Goal: Information Seeking & Learning: Learn about a topic

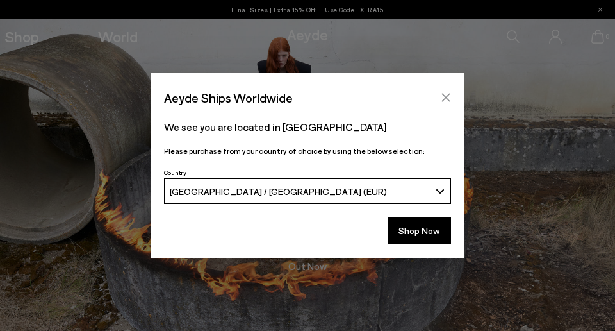
click at [447, 99] on icon "Close" at bounding box center [446, 98] width 8 height 8
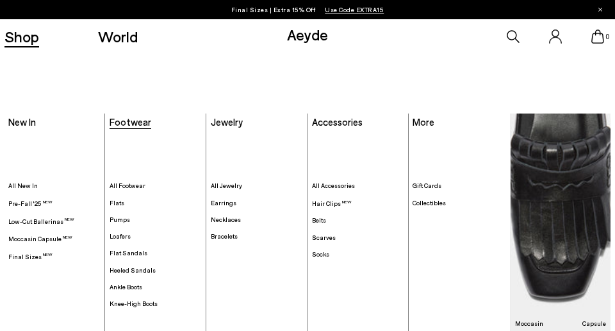
click at [131, 124] on span "Footwear" at bounding box center [131, 122] width 42 height 12
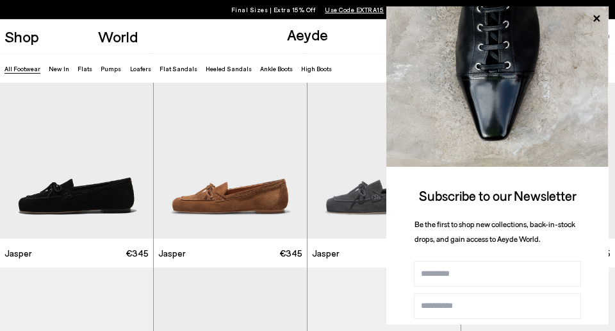
scroll to position [442, 0]
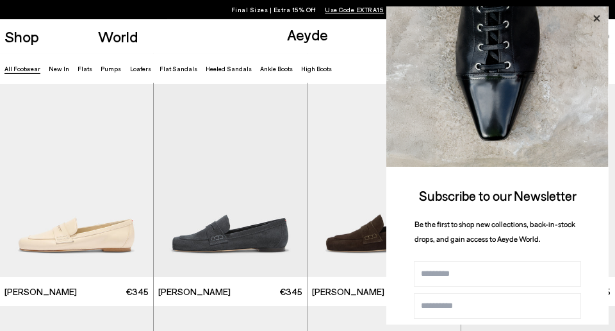
click at [597, 19] on icon at bounding box center [596, 18] width 6 height 6
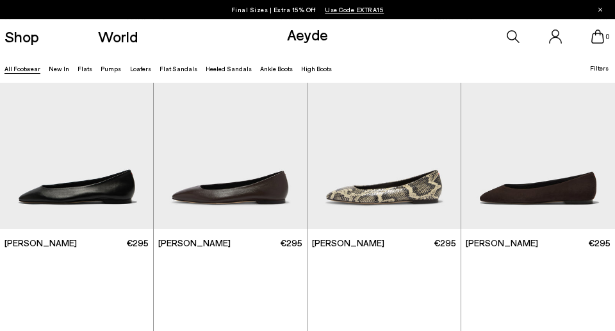
scroll to position [1644, 0]
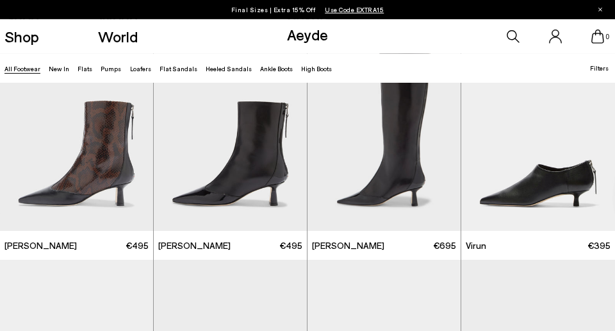
scroll to position [2919, 0]
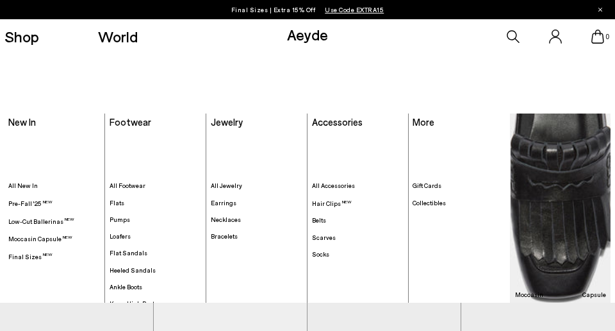
click at [316, 42] on link "Aeyde" at bounding box center [307, 34] width 41 height 19
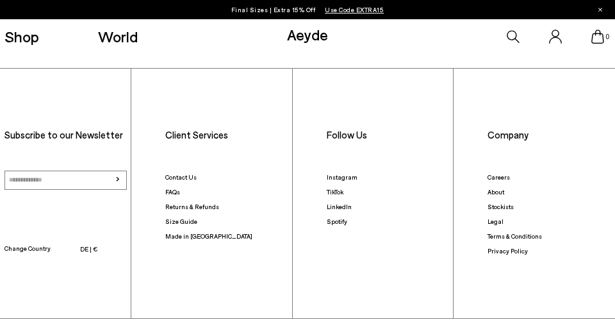
scroll to position [1762, 0]
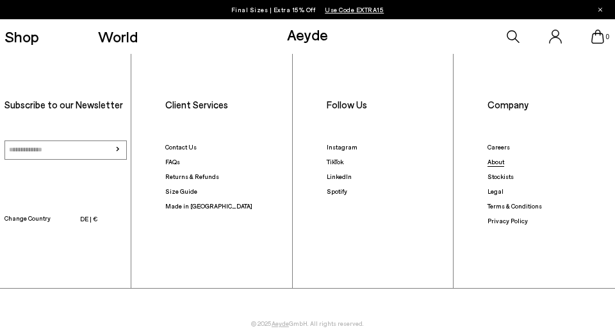
click at [502, 158] on link "About" at bounding box center [496, 162] width 17 height 8
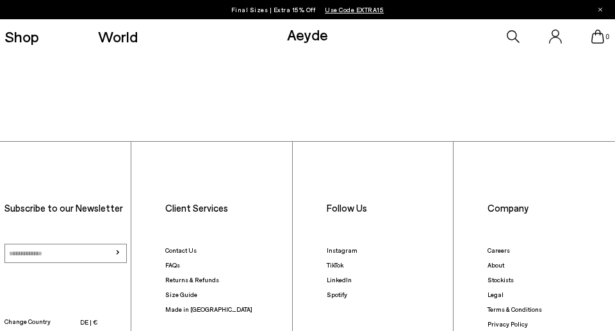
scroll to position [666, 0]
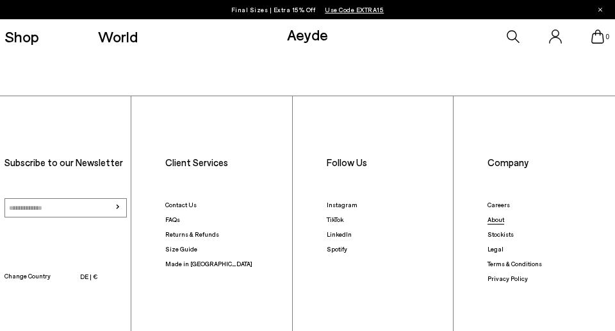
click at [499, 215] on link "About" at bounding box center [496, 219] width 17 height 8
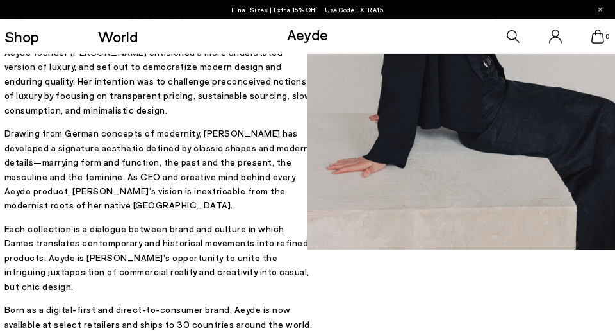
scroll to position [228, 0]
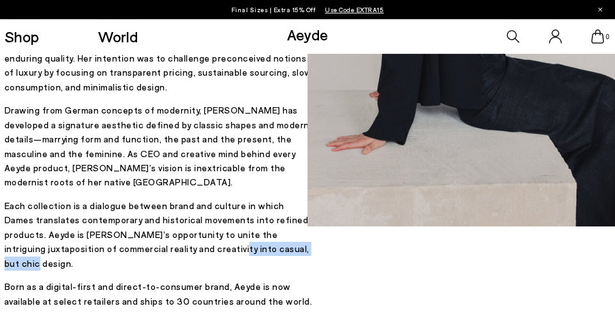
drag, startPoint x: 5, startPoint y: 195, endPoint x: 114, endPoint y: 197, distance: 109.0
click at [114, 199] on p "Each collection is a dialogue between brand and culture in which Dames translat…" at bounding box center [159, 235] width 311 height 72
copy p "casual, but chic design."
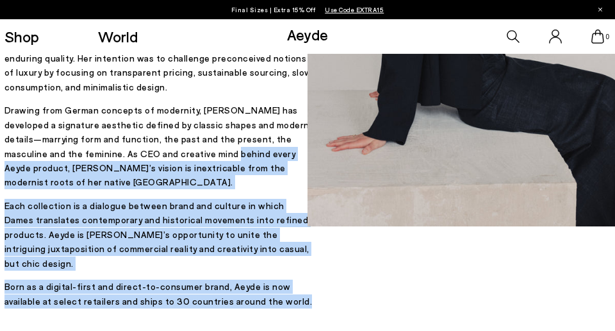
drag, startPoint x: 42, startPoint y: 245, endPoint x: 8, endPoint y: 106, distance: 143.3
click at [8, 106] on div "Aeyde is a Berlin-based footwear and accessories house founded in [DATE]. Aeyde…" at bounding box center [159, 147] width 311 height 324
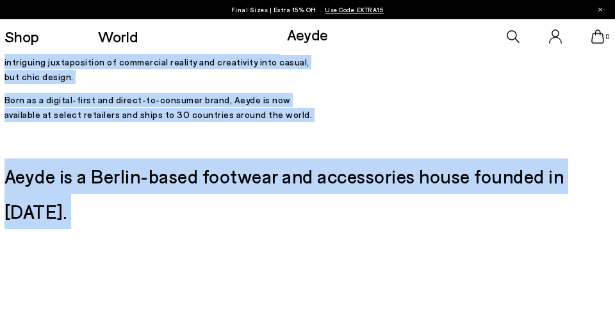
scroll to position [417, 0]
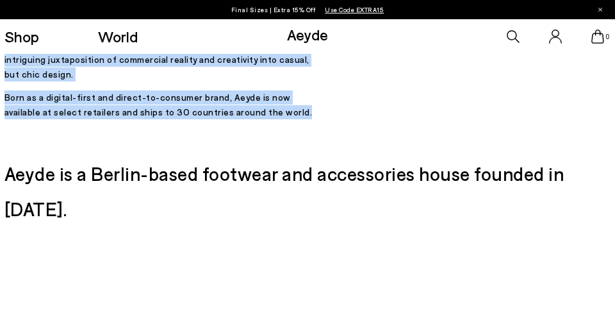
drag, startPoint x: 13, startPoint y: 79, endPoint x: 30, endPoint y: 65, distance: 22.7
copy div "Loremips do Sitame, Consecte ad Elits. Doeiu te i Utlabo-etdol magnaali eni adm…"
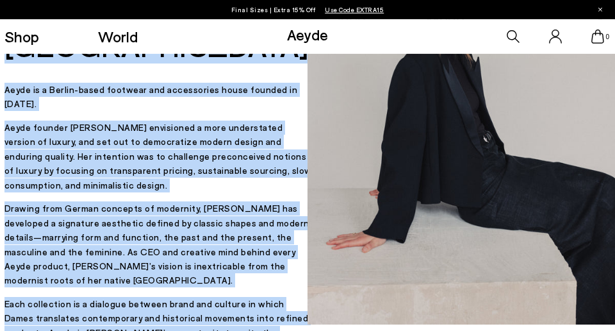
scroll to position [129, 0]
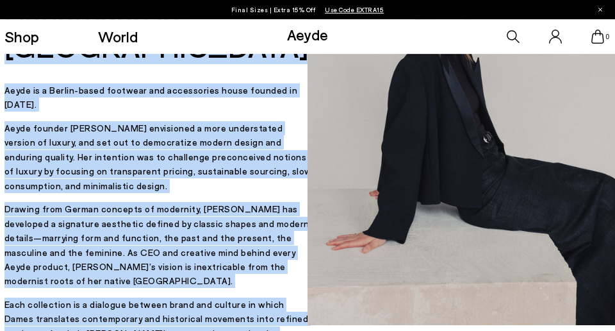
click at [203, 220] on p "Drawing from German concepts of modernity, [PERSON_NAME] has developed a signat…" at bounding box center [159, 245] width 311 height 86
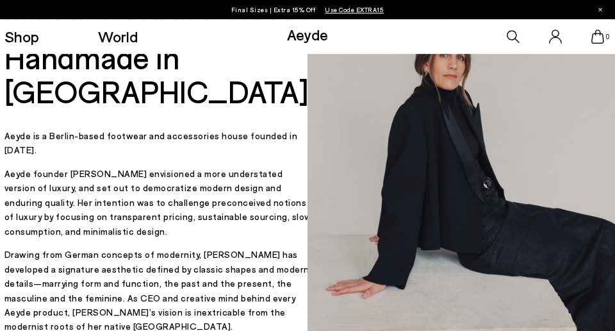
scroll to position [56, 0]
